Goal: Task Accomplishment & Management: Use online tool/utility

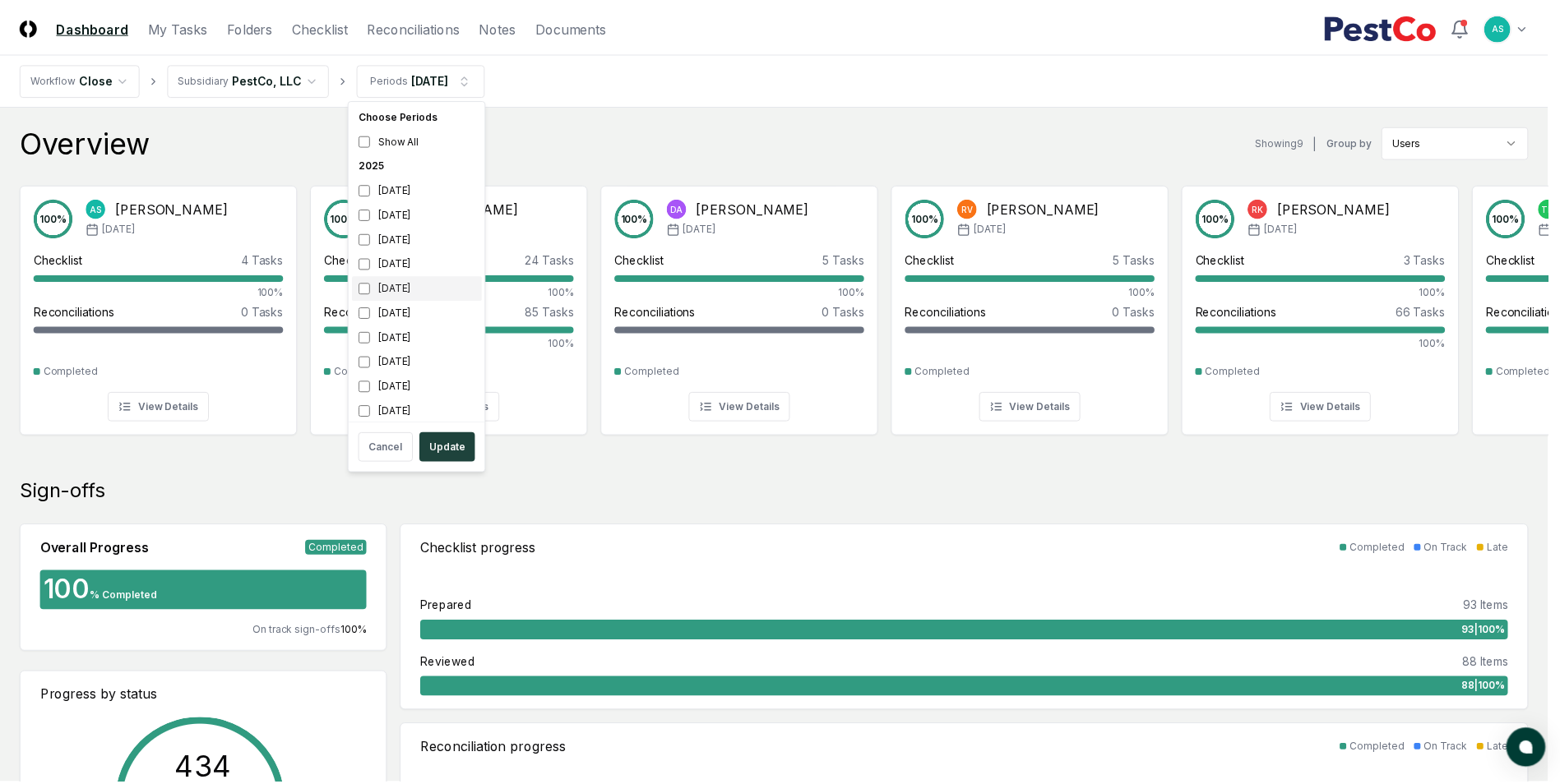
scroll to position [5, 0]
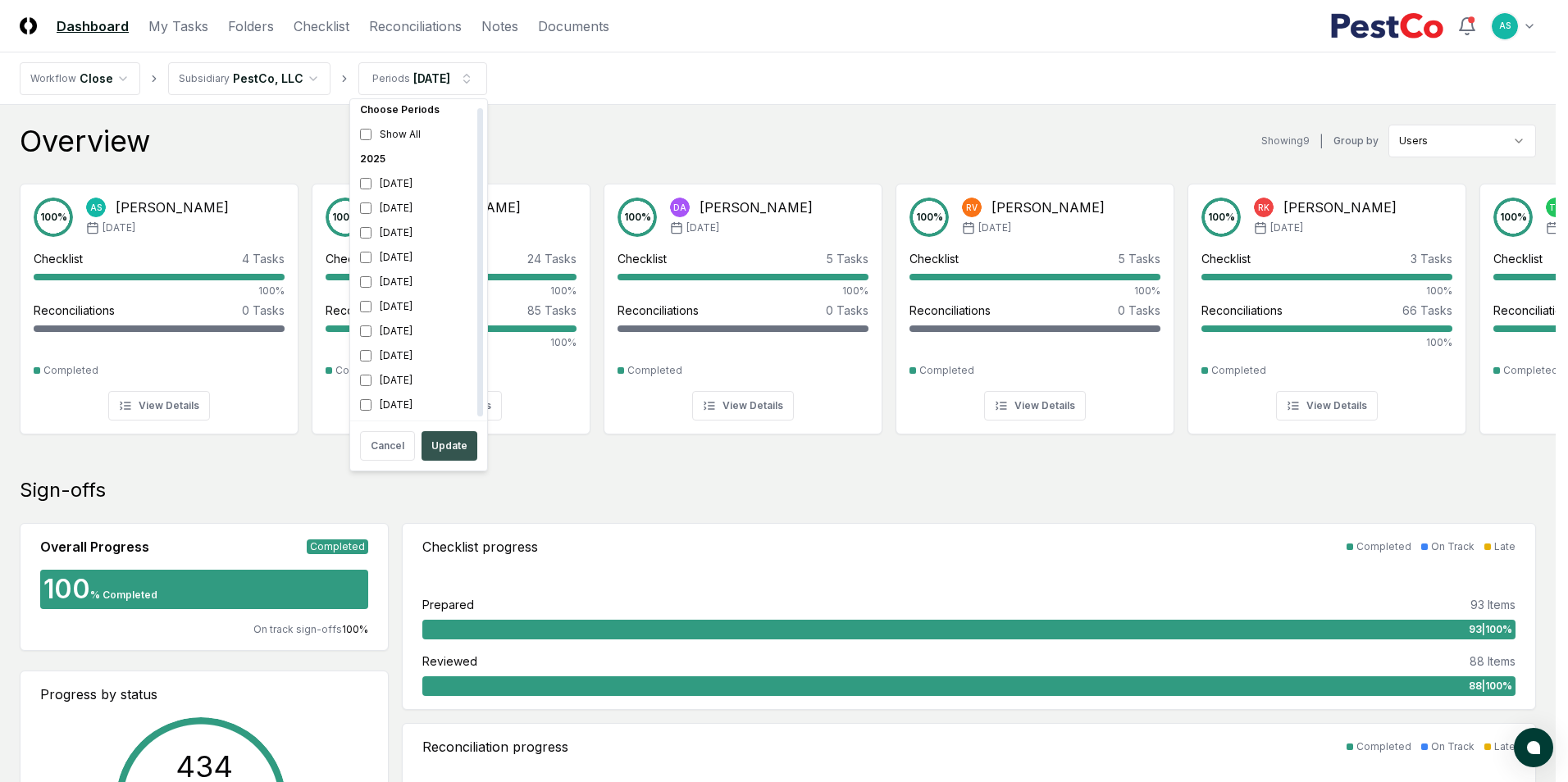
click at [454, 438] on button "Update" at bounding box center [450, 446] width 56 height 30
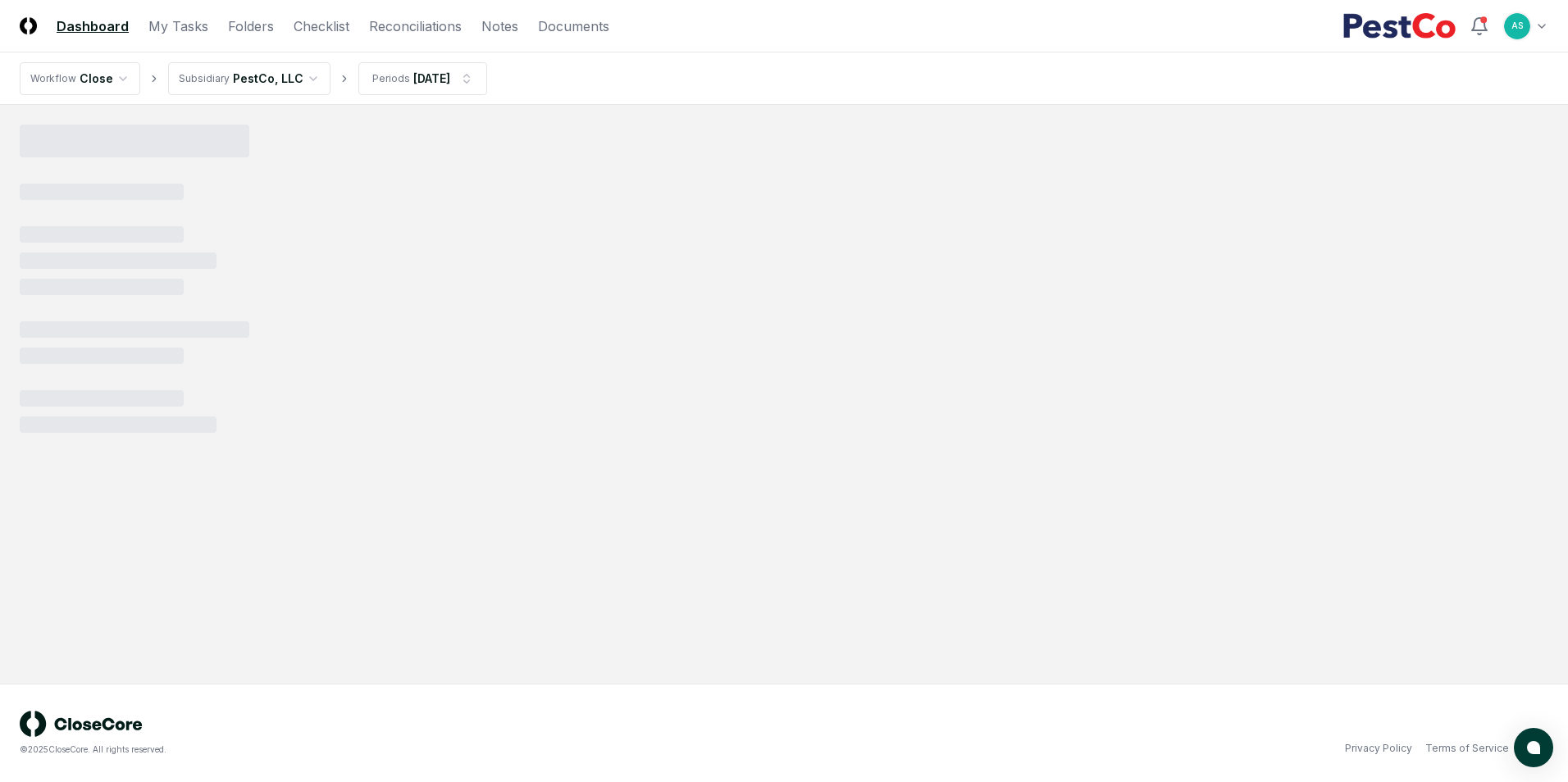
click at [406, 14] on header "CloseCore Dashboard My Tasks Folders Checklist Reconciliations Notes Documents …" at bounding box center [784, 26] width 1568 height 52
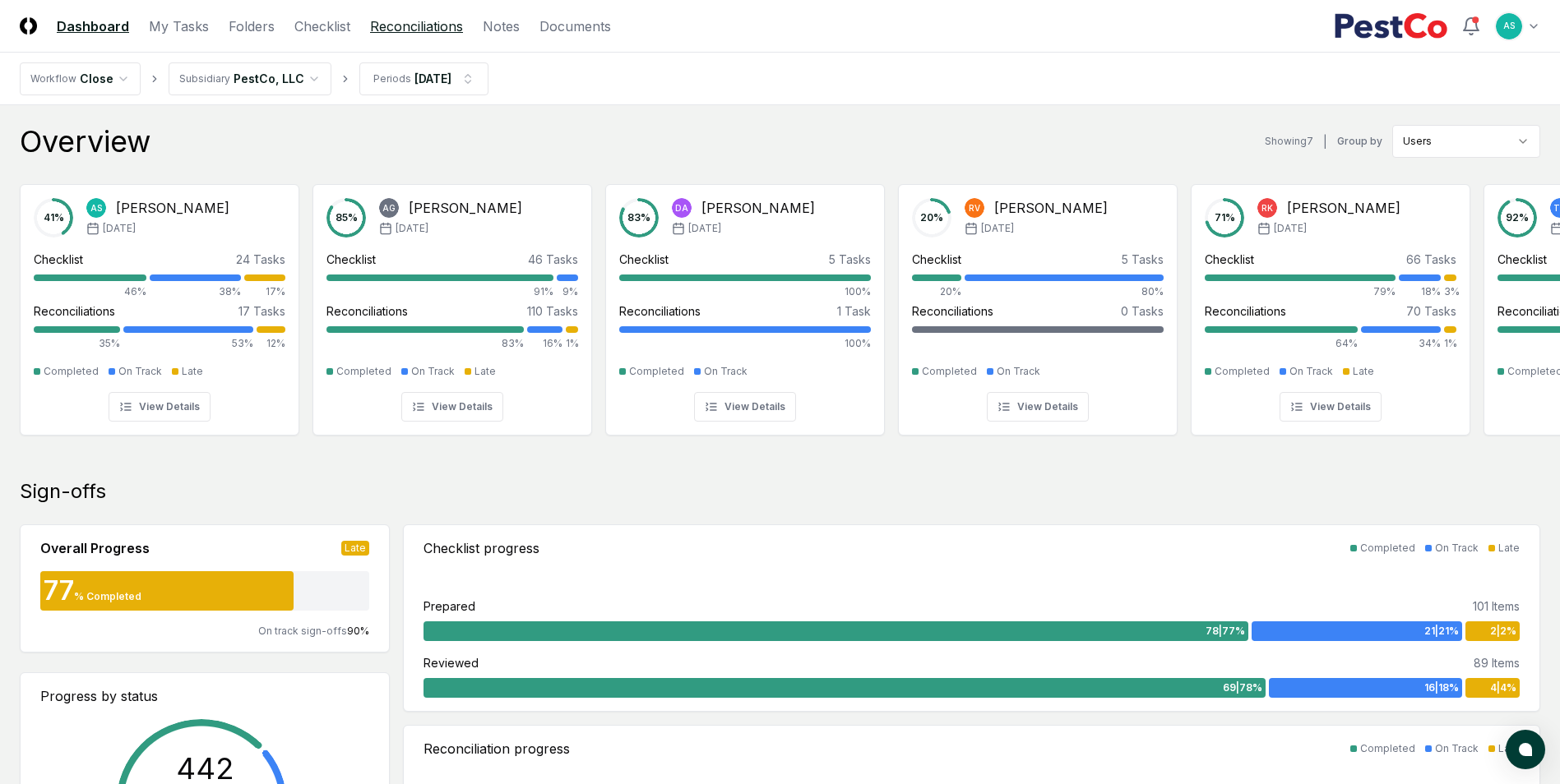
click at [417, 30] on link "Reconciliations" at bounding box center [416, 26] width 93 height 19
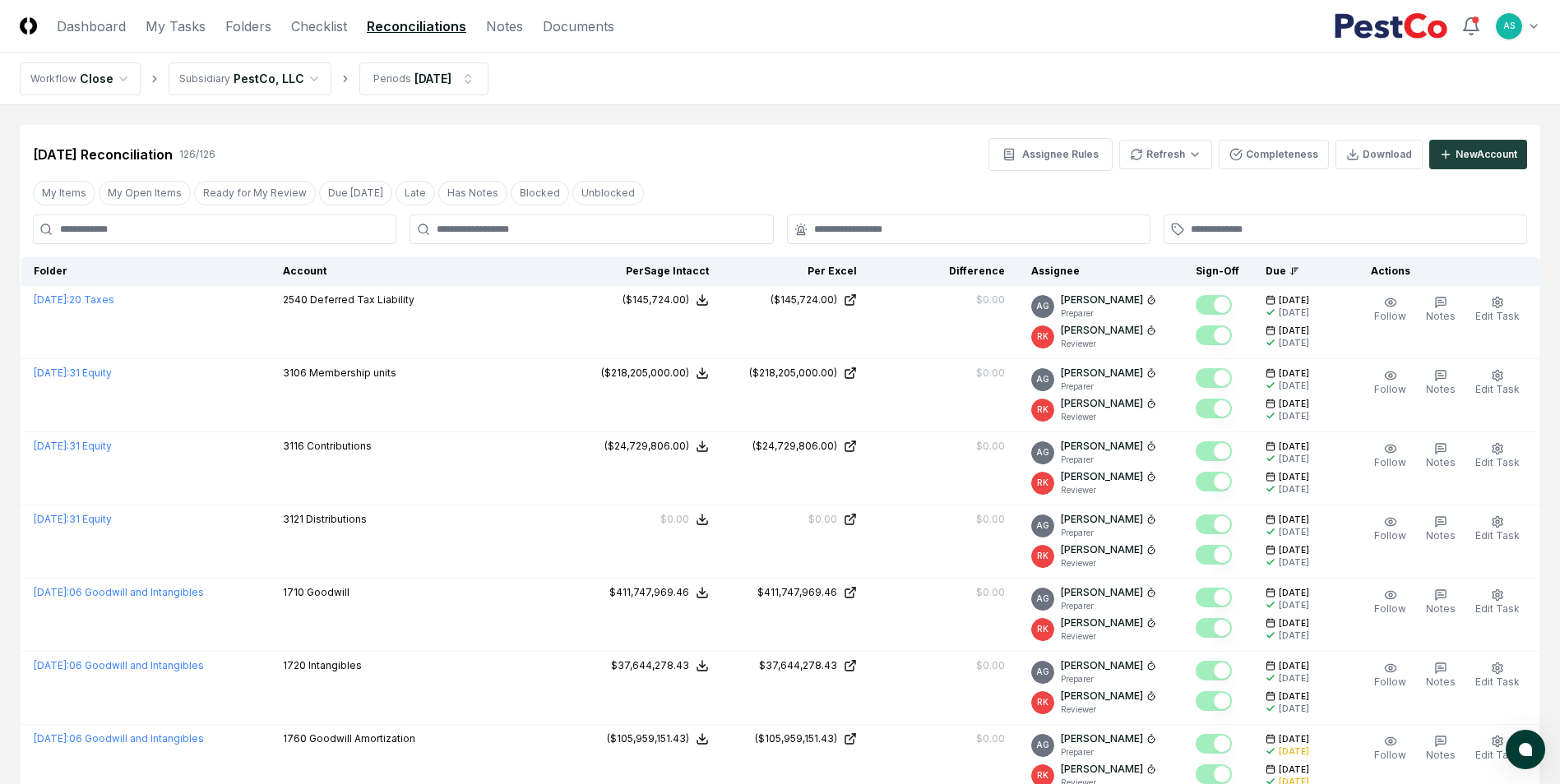
click at [485, 238] on div at bounding box center [591, 229] width 363 height 30
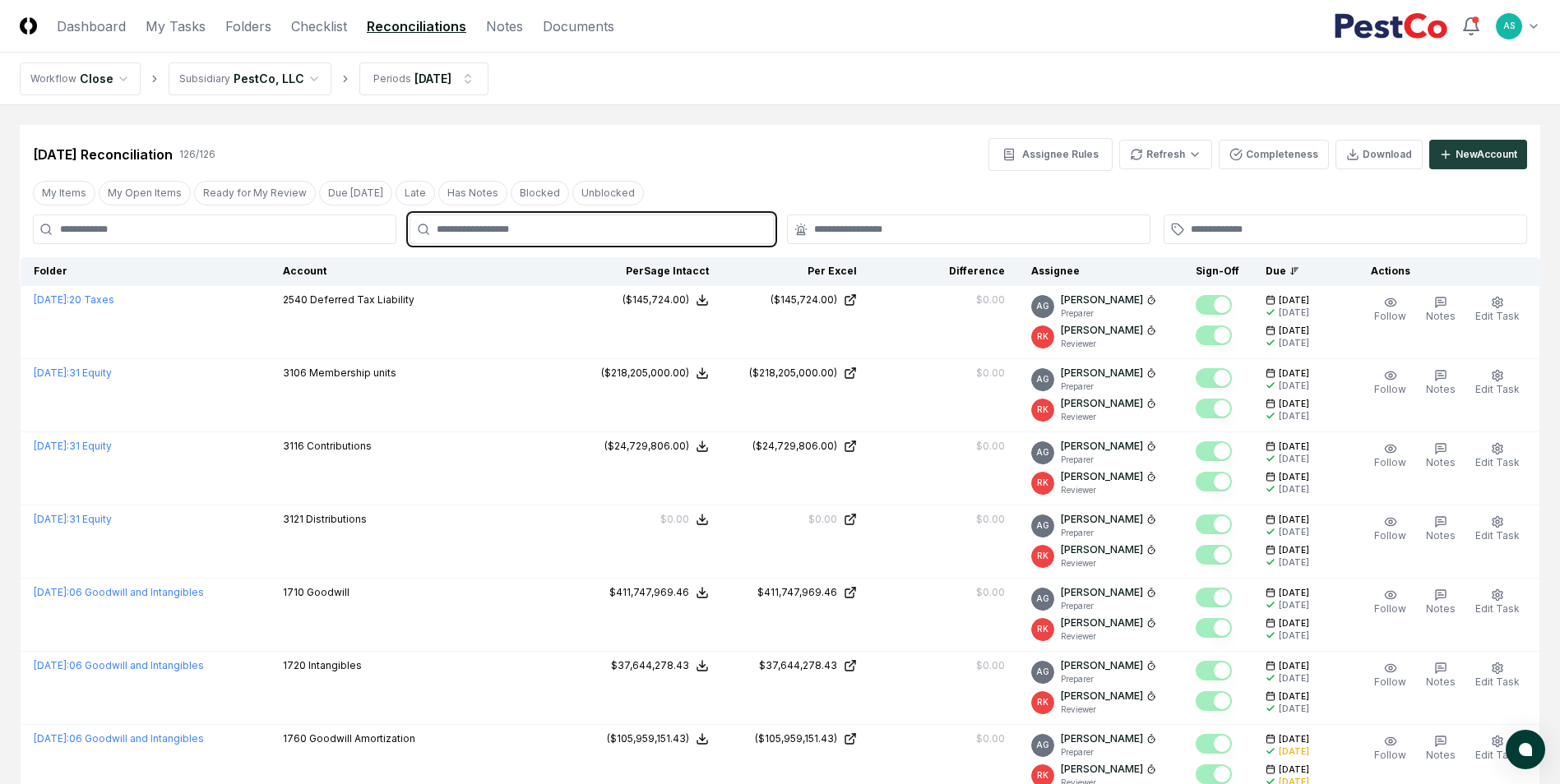
click at [492, 231] on input "text" at bounding box center [599, 228] width 325 height 15
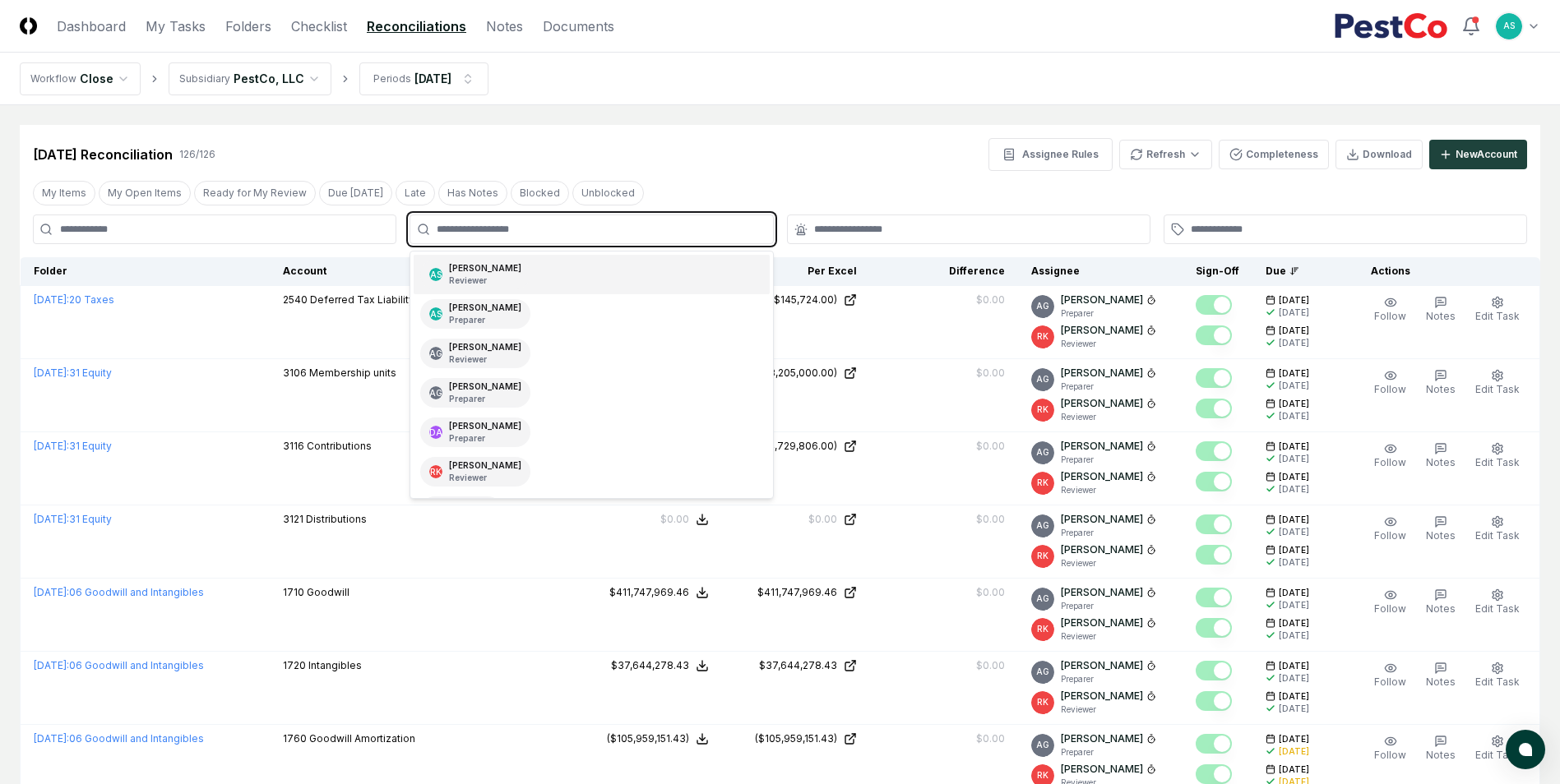
click at [493, 277] on p "Reviewer" at bounding box center [485, 281] width 73 height 13
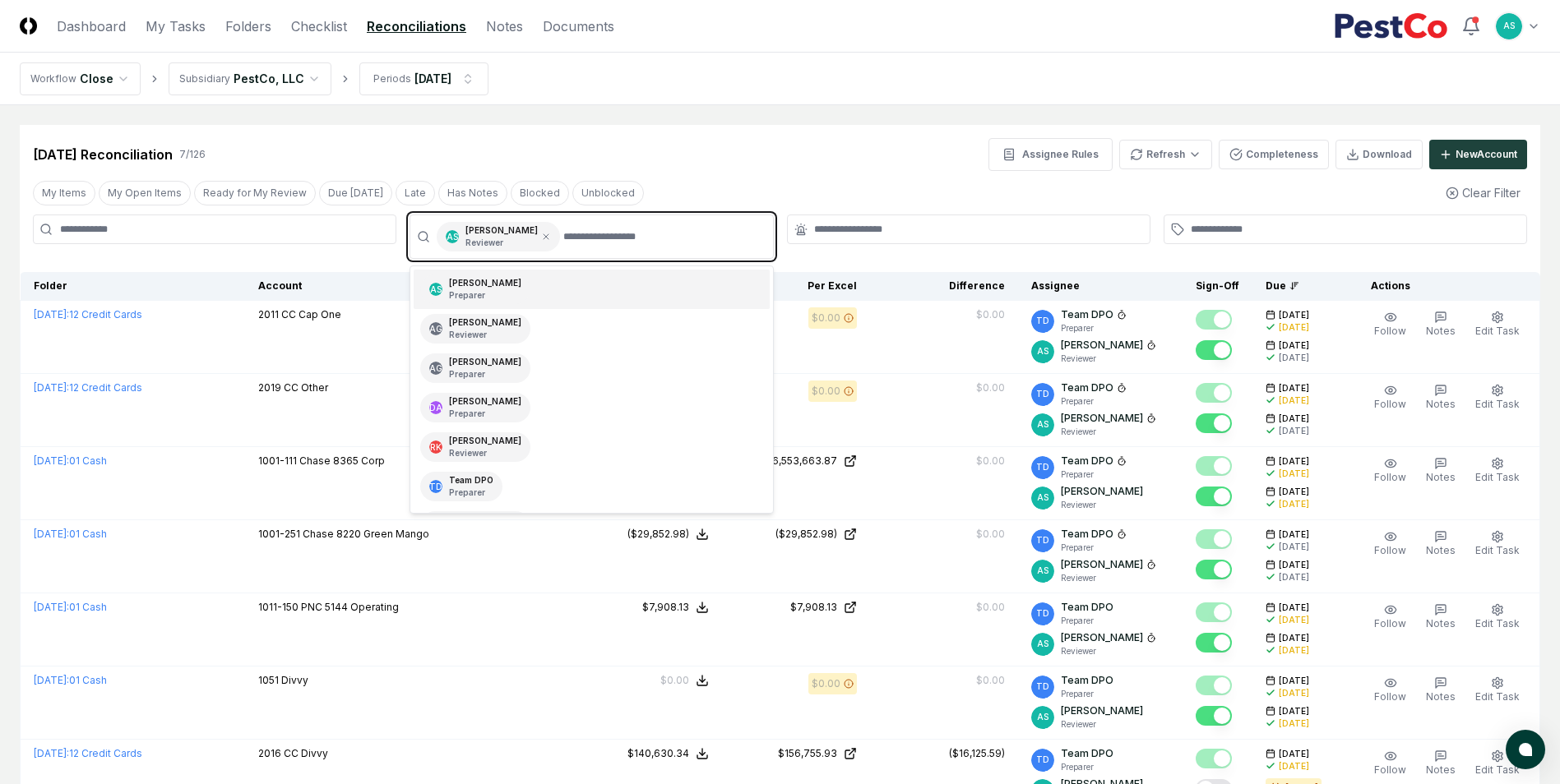
click at [497, 286] on div "[PERSON_NAME] Preparer" at bounding box center [485, 288] width 73 height 24
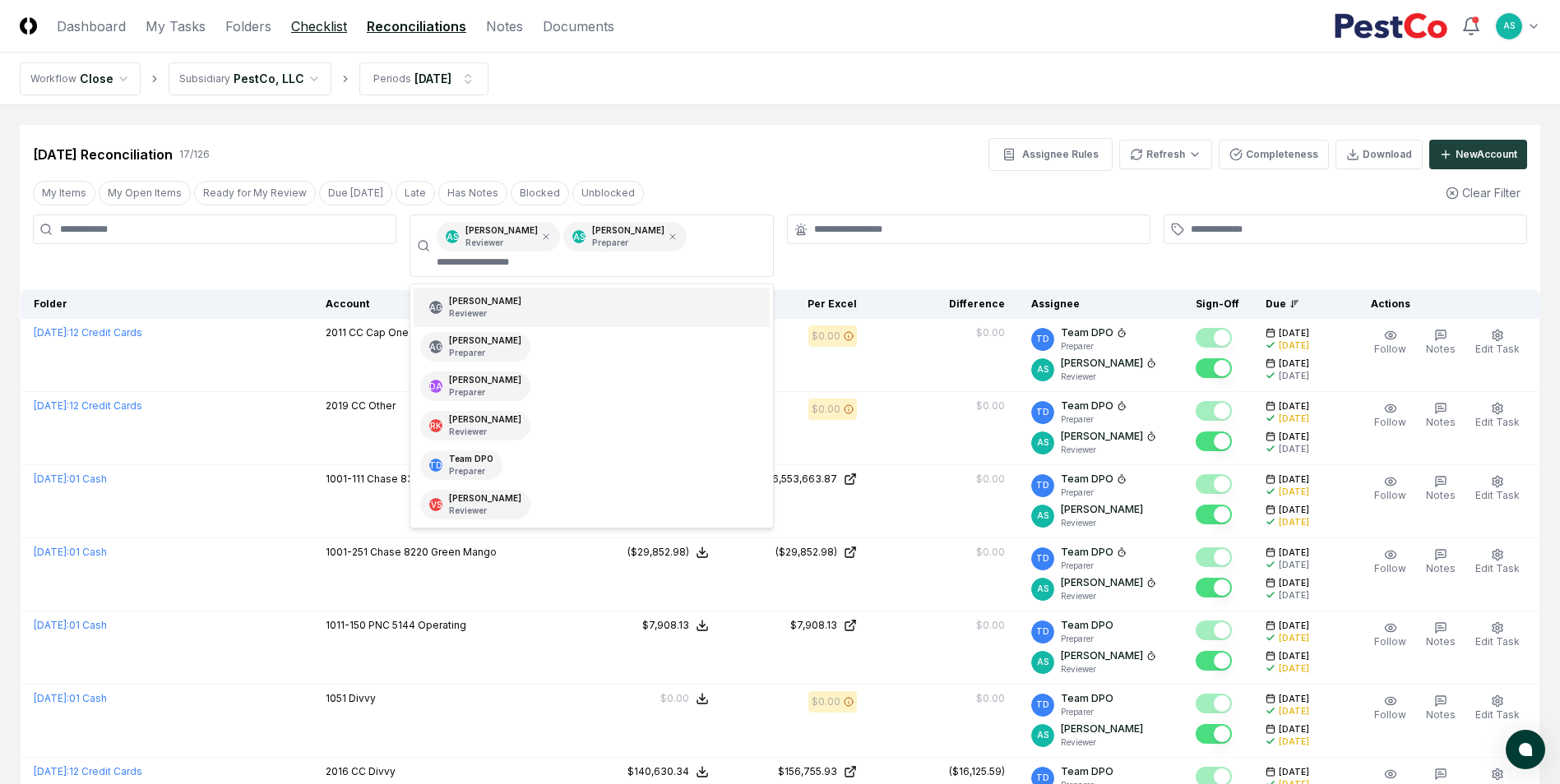
click at [307, 21] on link "Checklist" at bounding box center [320, 26] width 56 height 19
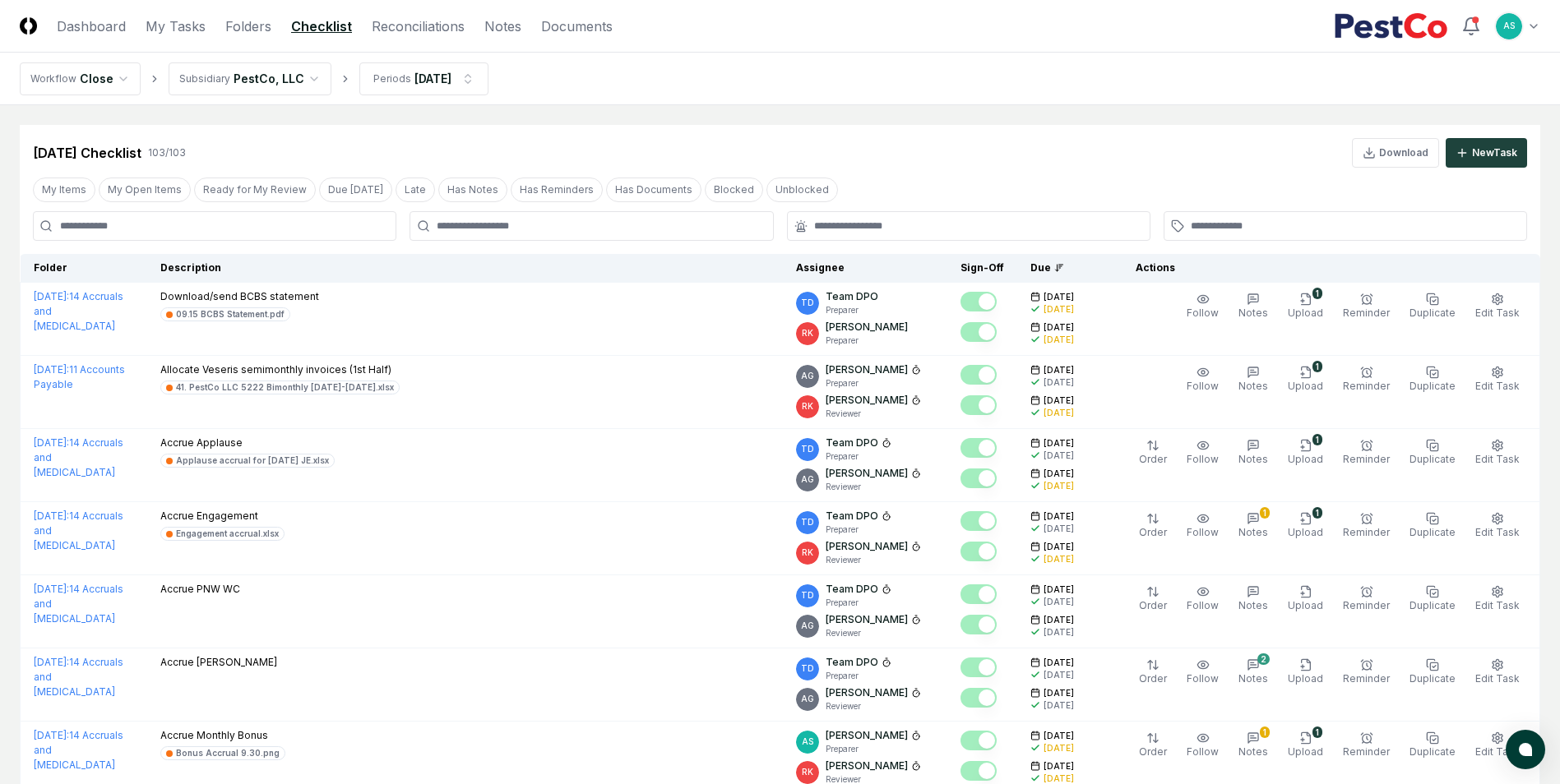
click at [456, 235] on div at bounding box center [591, 226] width 363 height 30
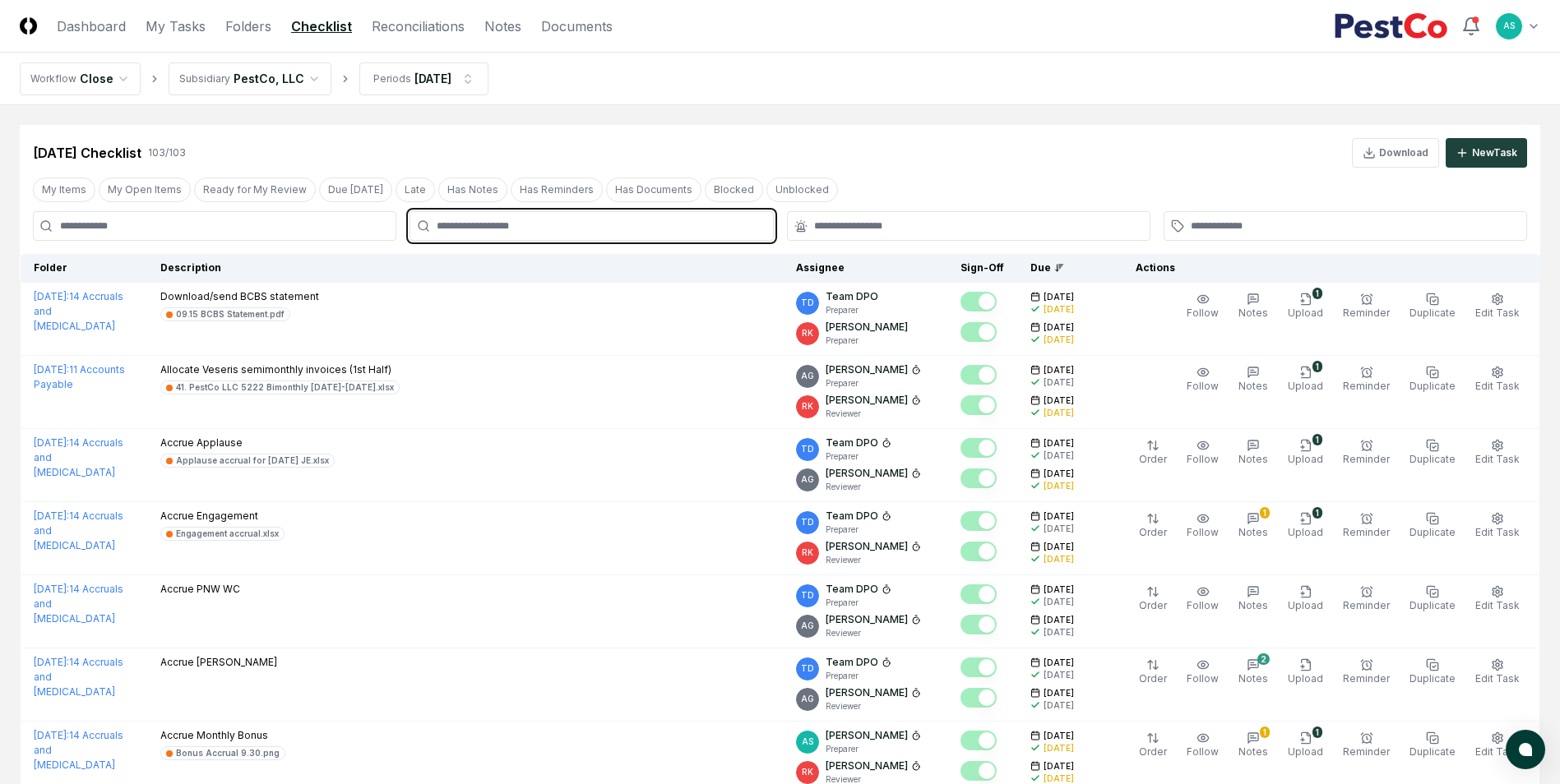
click at [466, 232] on input "text" at bounding box center [599, 226] width 325 height 15
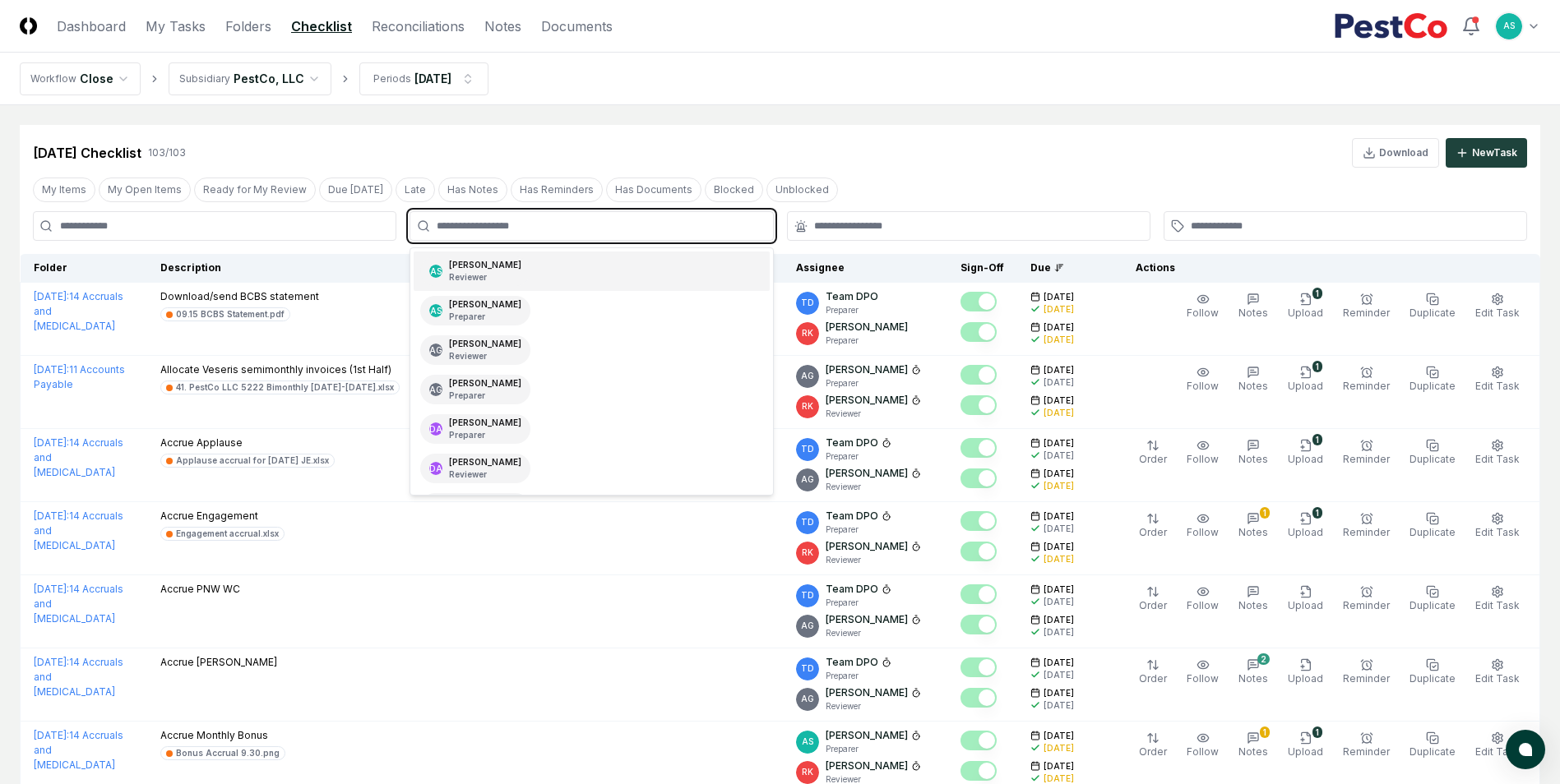
click at [470, 274] on p "Reviewer" at bounding box center [485, 277] width 73 height 13
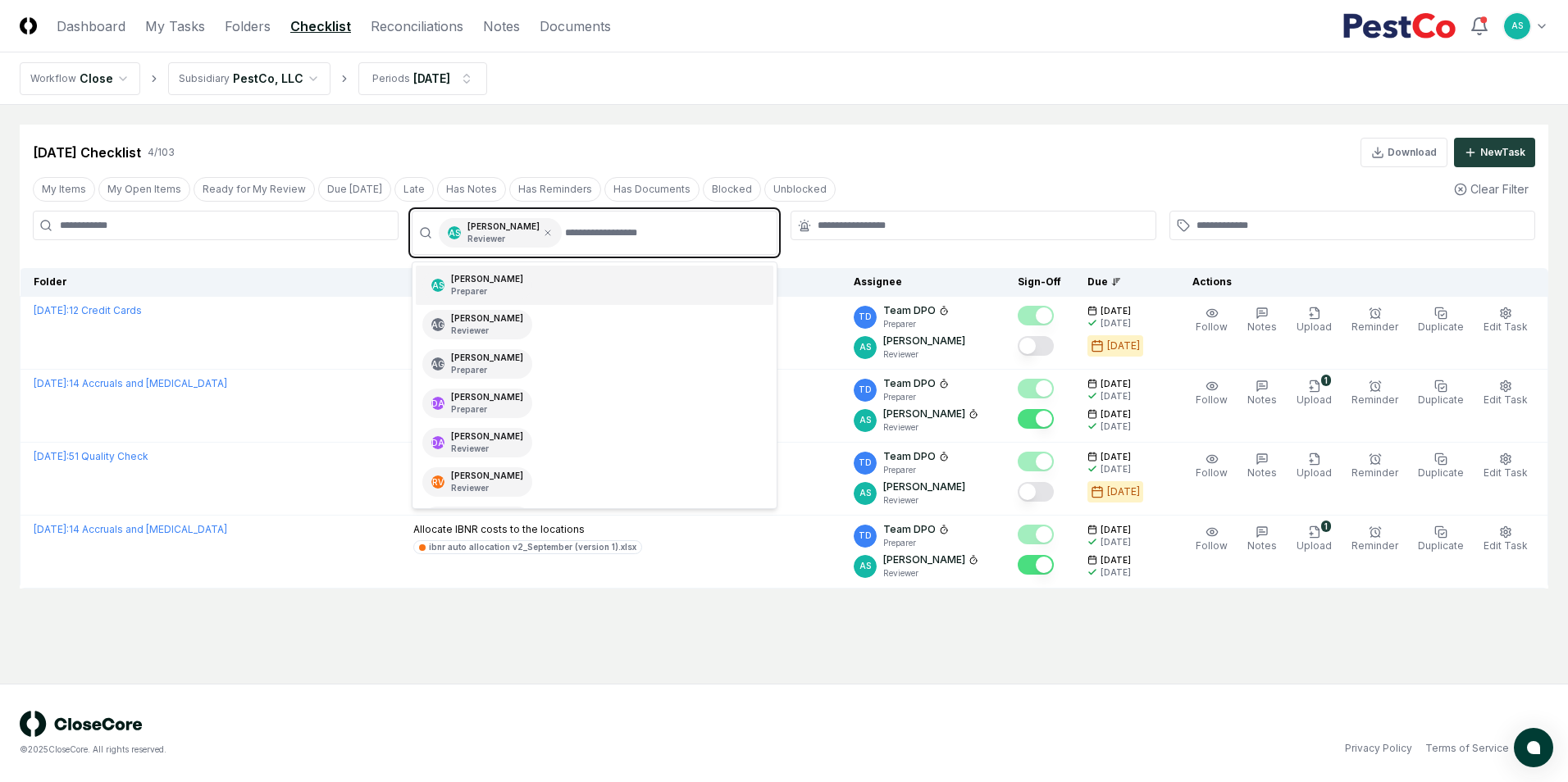
click at [517, 281] on div "AS [PERSON_NAME] Preparer" at bounding box center [595, 285] width 357 height 40
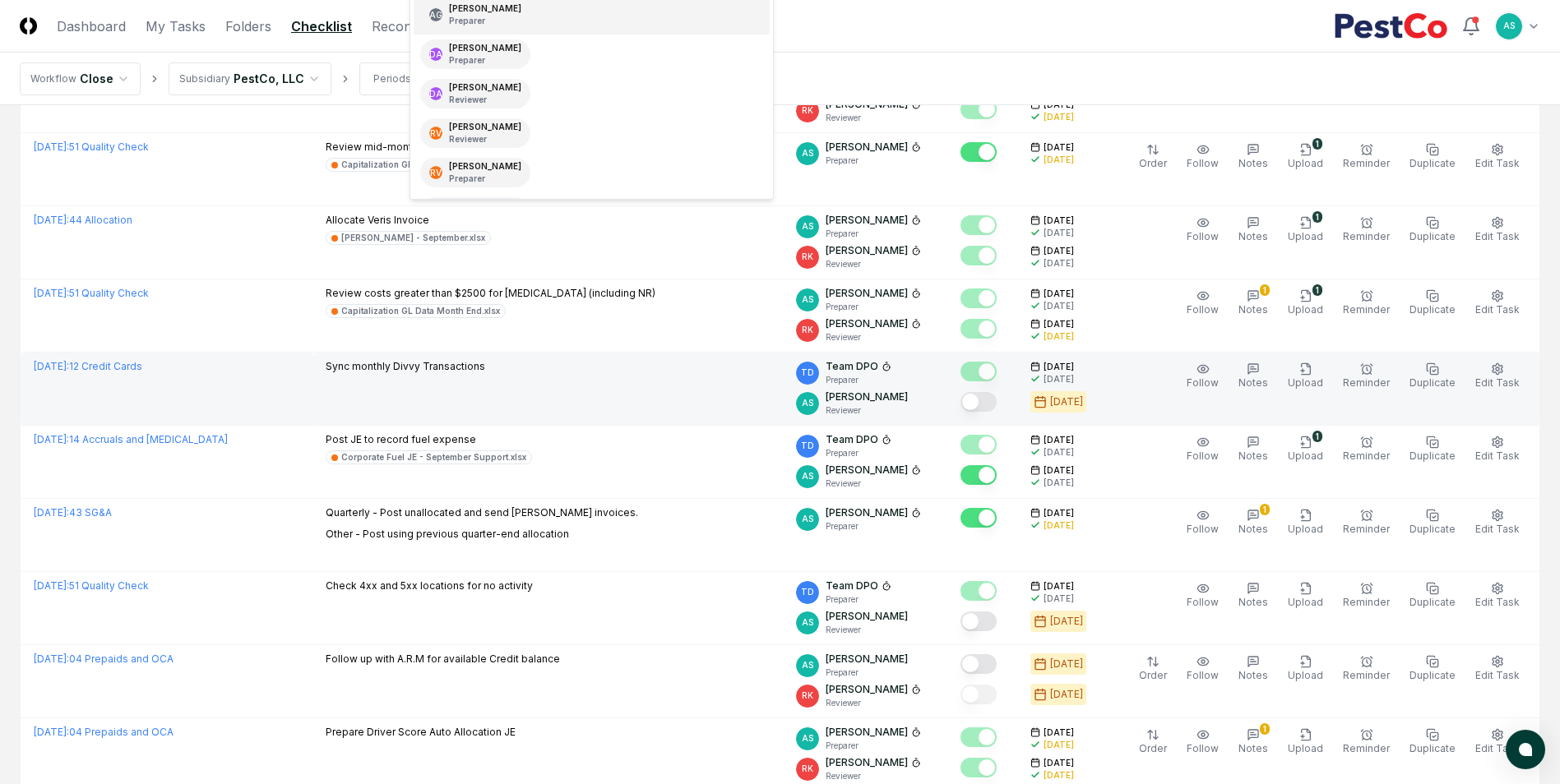
scroll to position [411, 0]
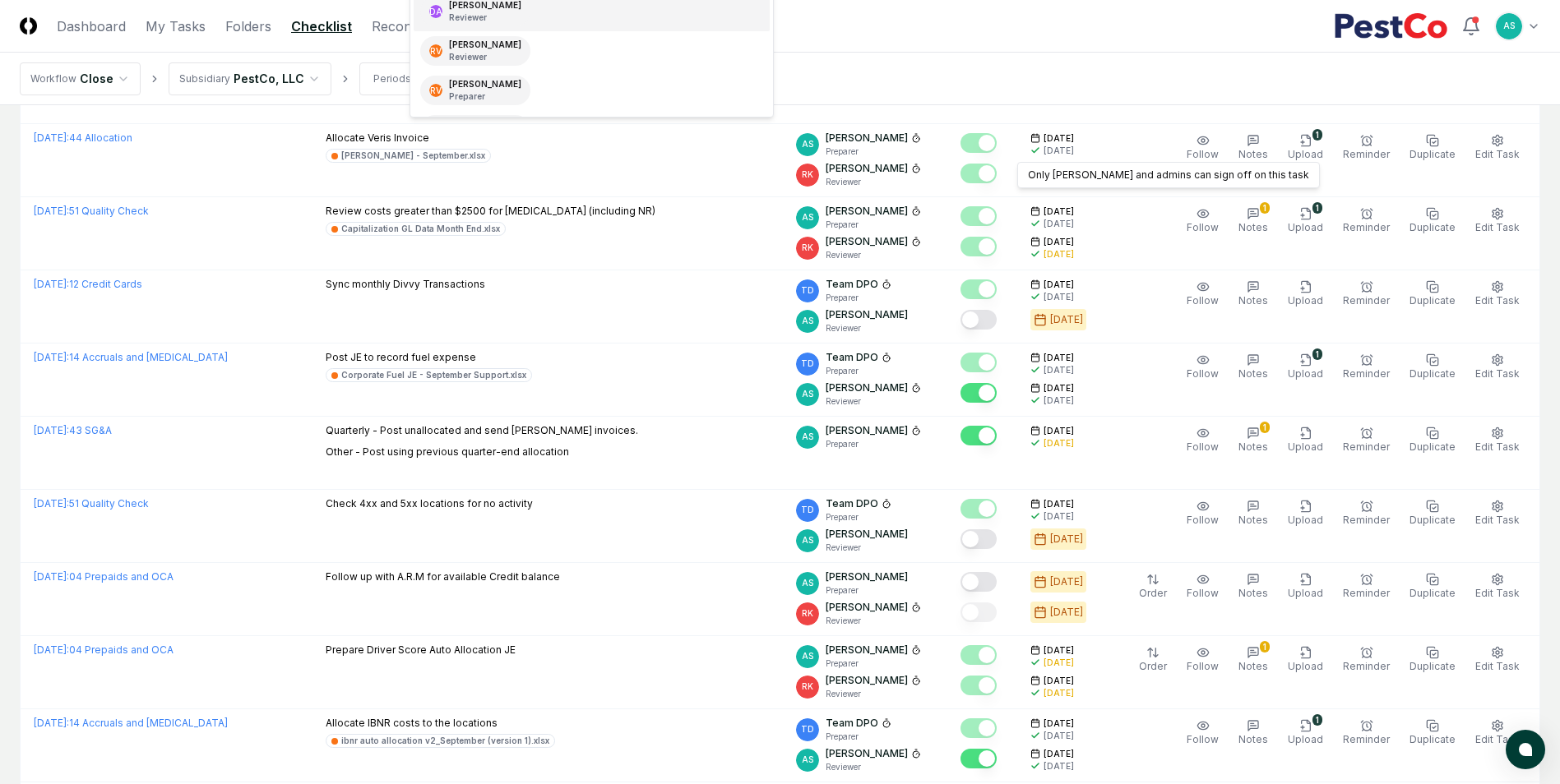
click at [891, 82] on nav "Workflow Close Subsidiary PestCo, LLC Periods [DATE]" at bounding box center [780, 78] width 1560 height 52
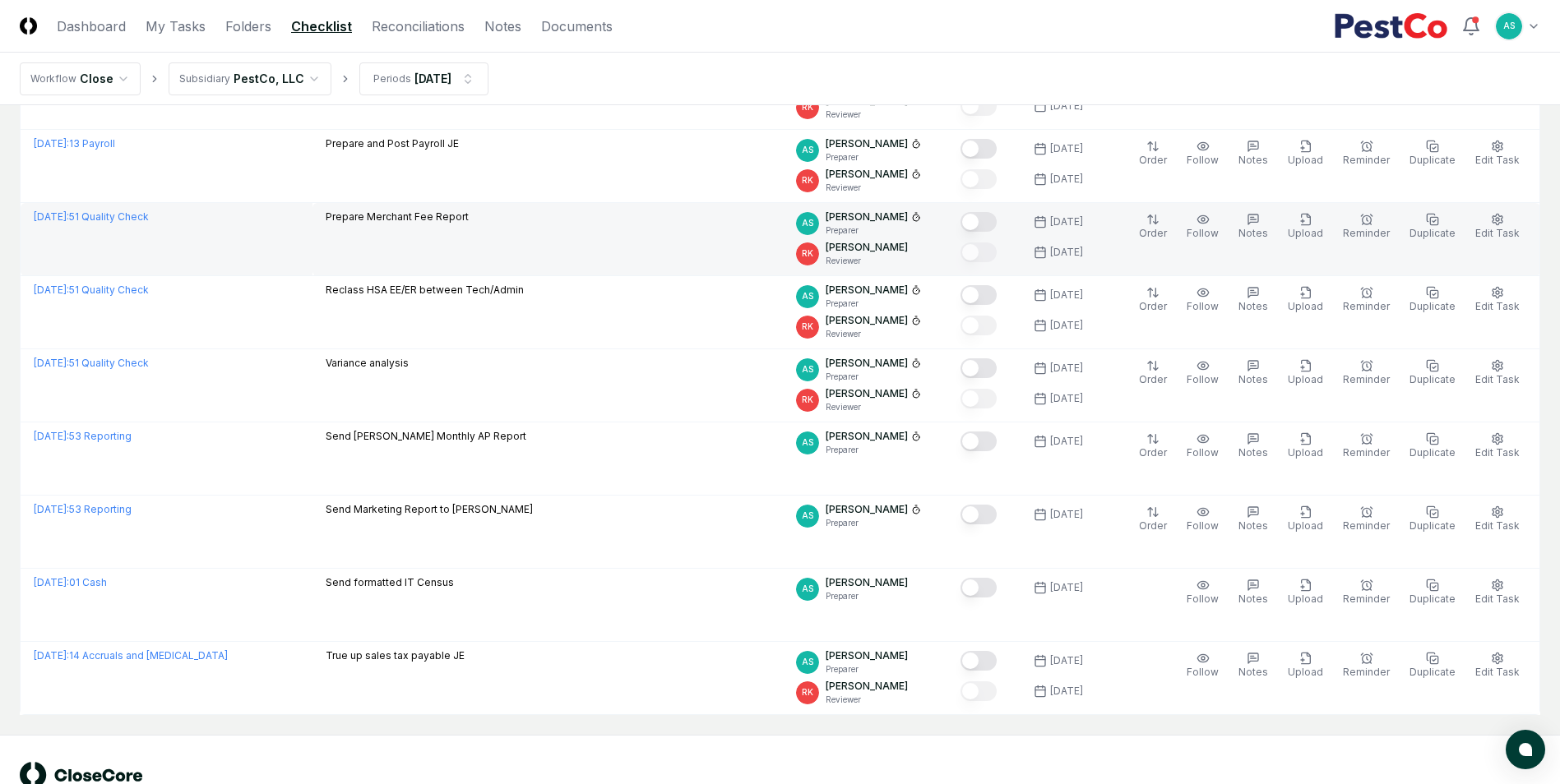
scroll to position [1406, 0]
